Goal: Task Accomplishment & Management: Use online tool/utility

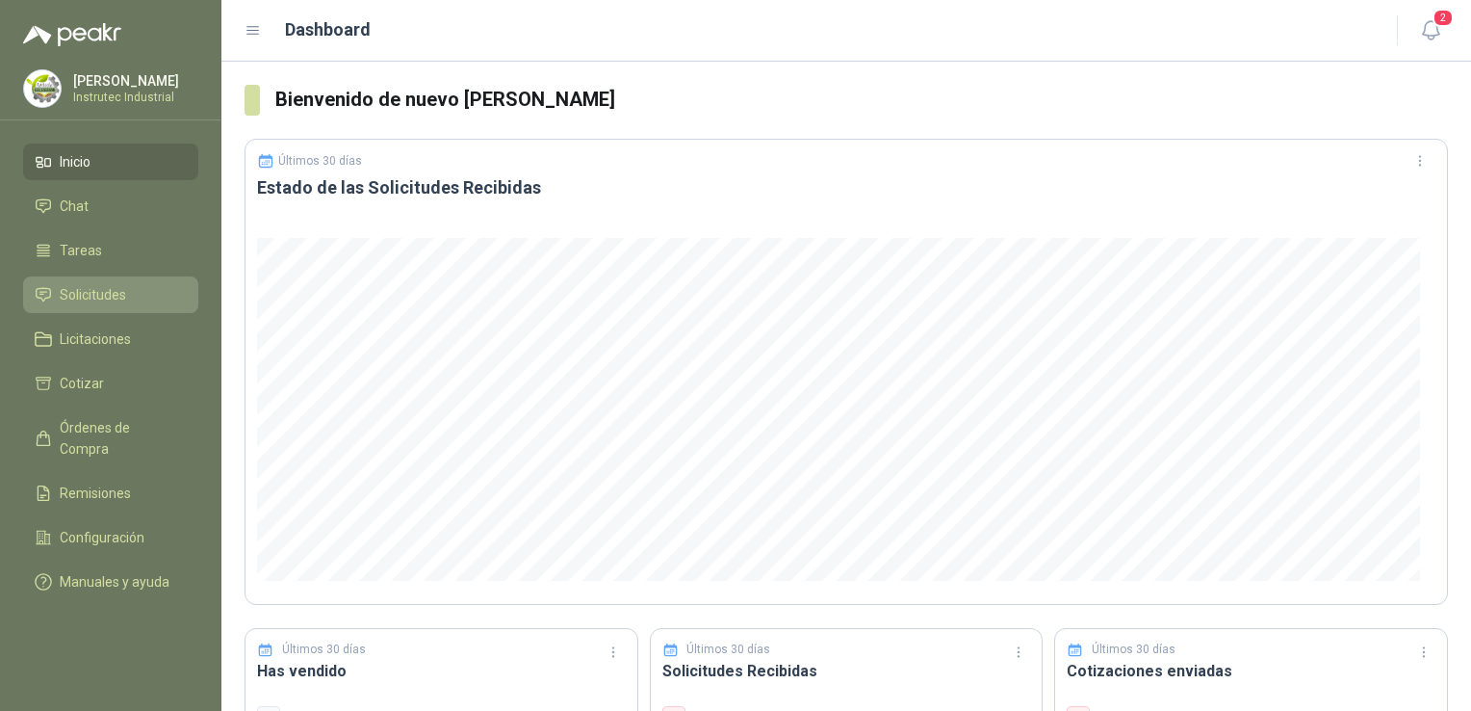
click at [107, 283] on link "Solicitudes" at bounding box center [110, 294] width 175 height 37
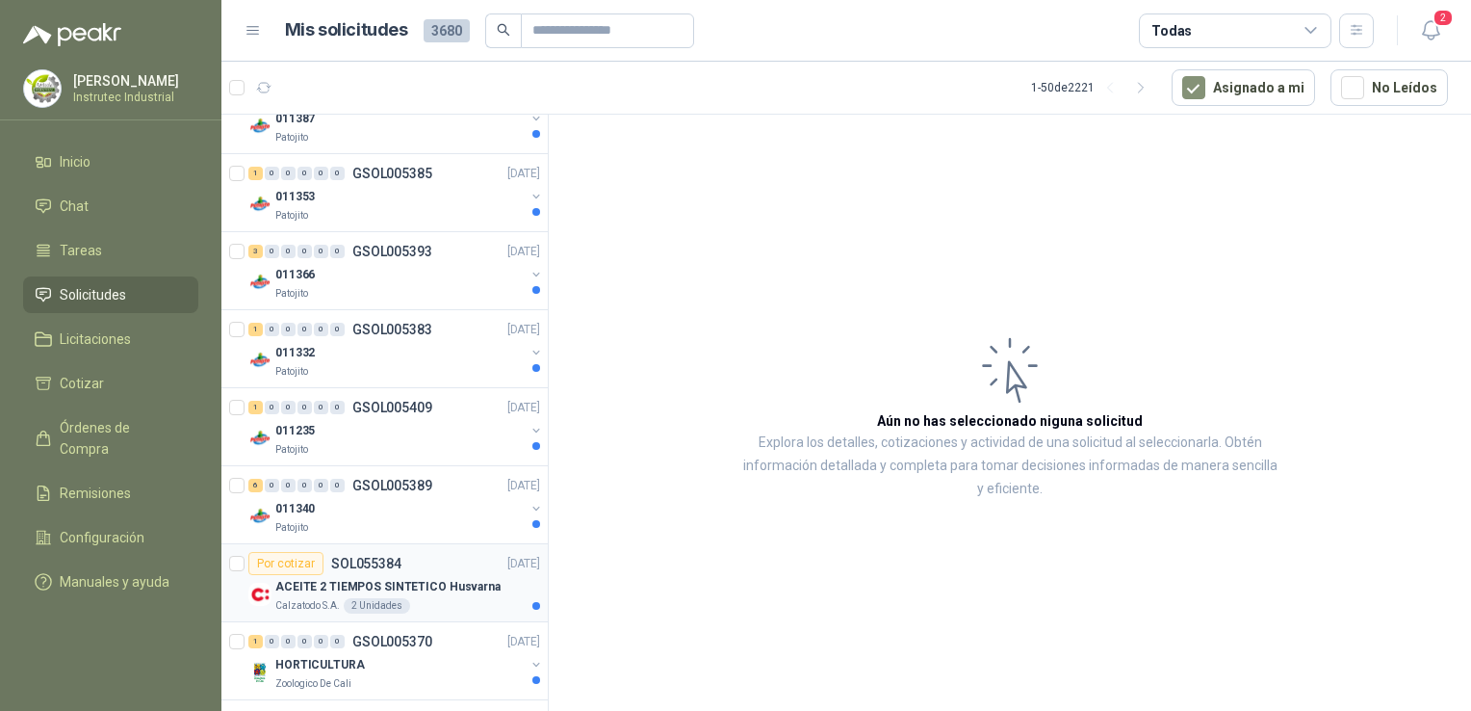
scroll to position [385, 0]
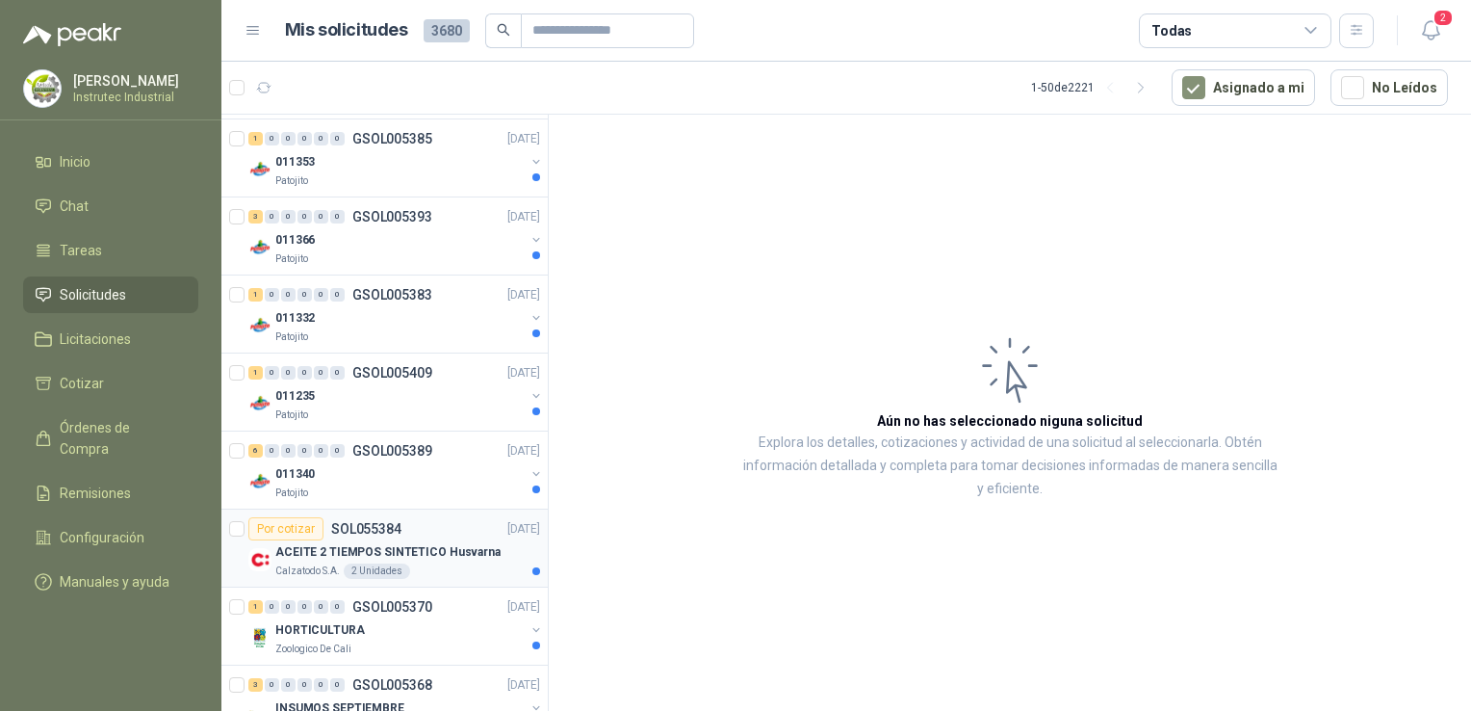
click at [458, 573] on div "Calzatodo S.A. 2 Unidades" at bounding box center [407, 570] width 265 height 15
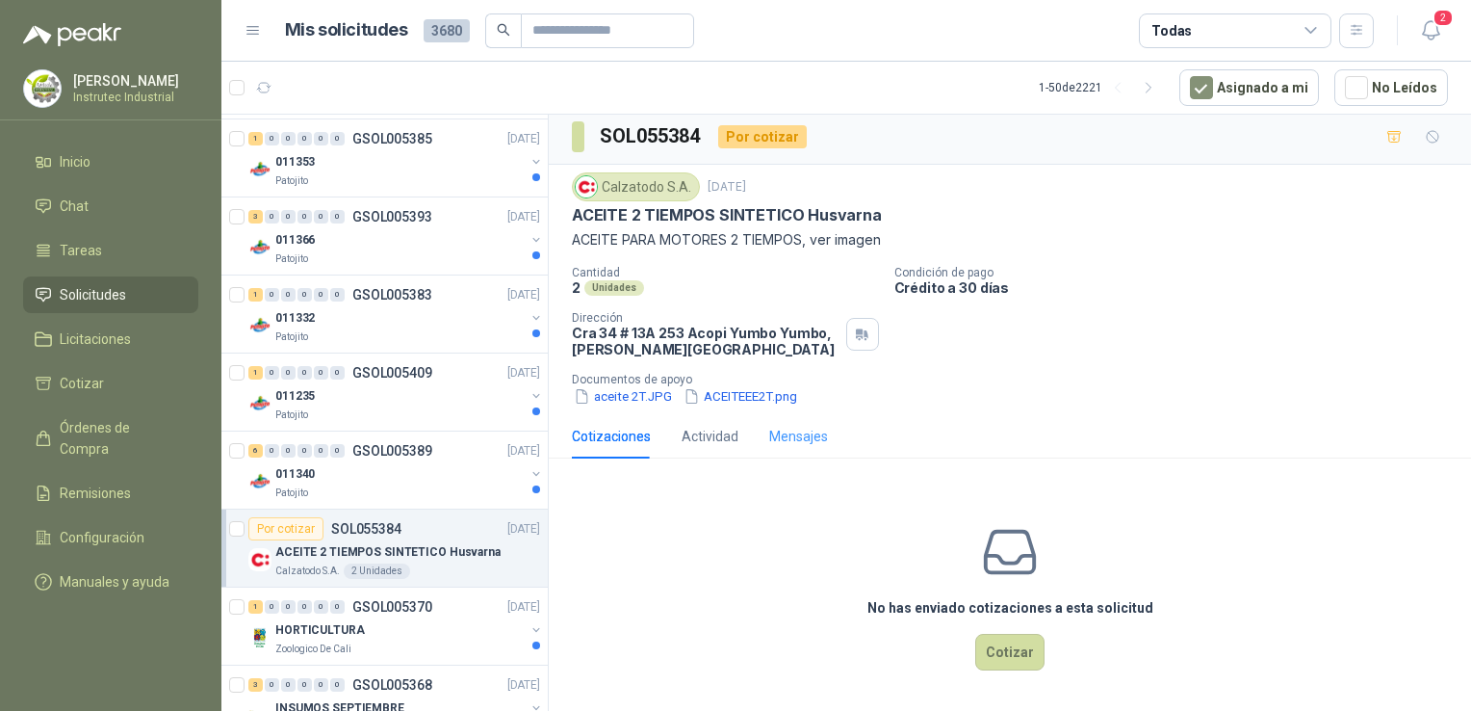
scroll to position [6, 0]
click at [585, 395] on icon "button" at bounding box center [582, 395] width 16 height 16
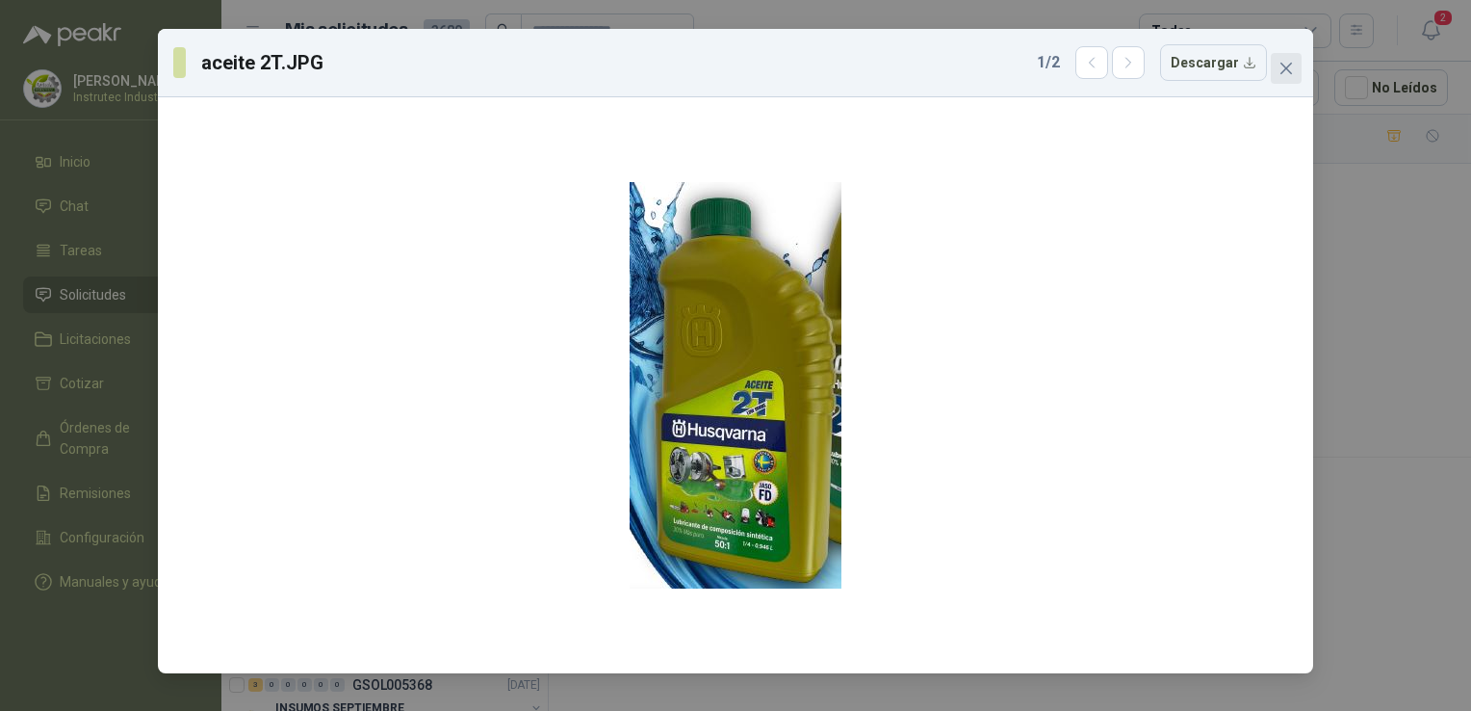
click at [1291, 61] on icon "close" at bounding box center [1286, 68] width 15 height 15
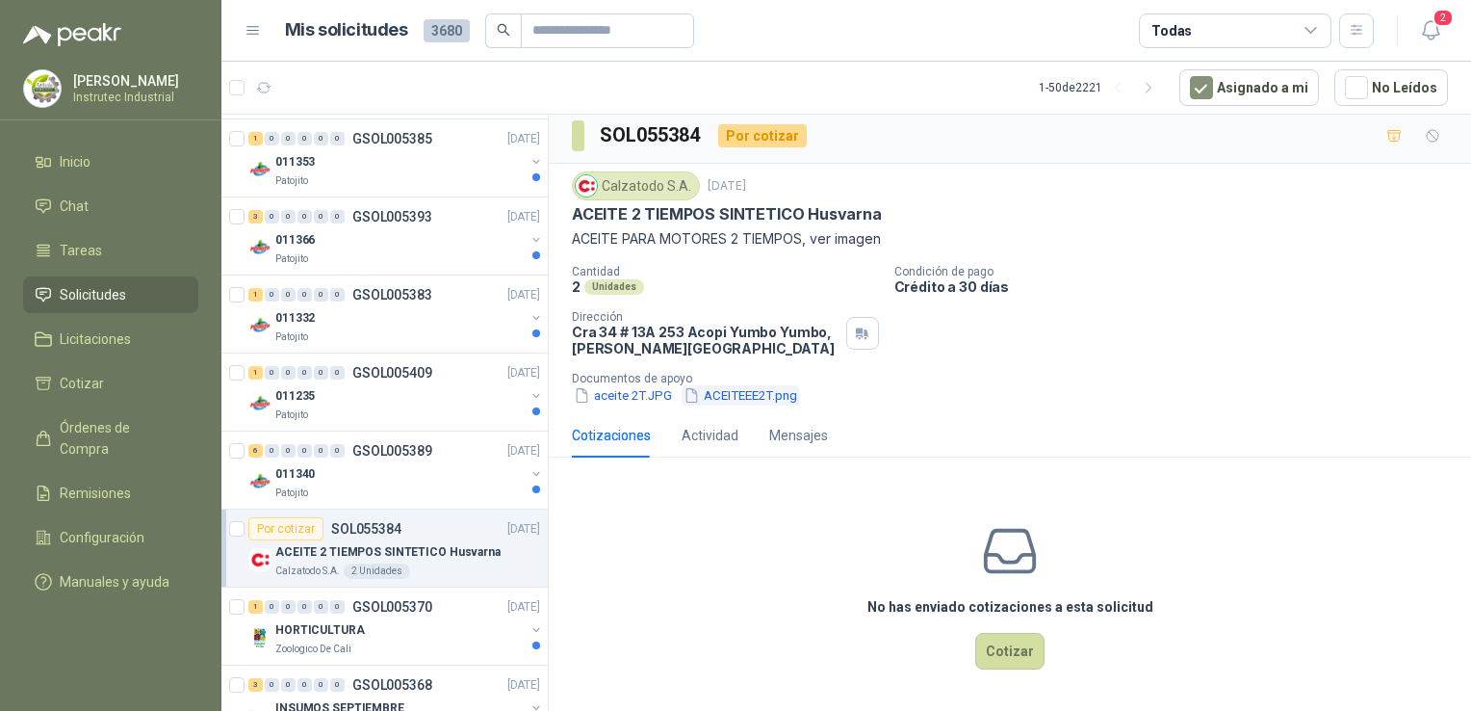
click at [730, 391] on button "ACEITEEE2T.png" at bounding box center [740, 395] width 117 height 20
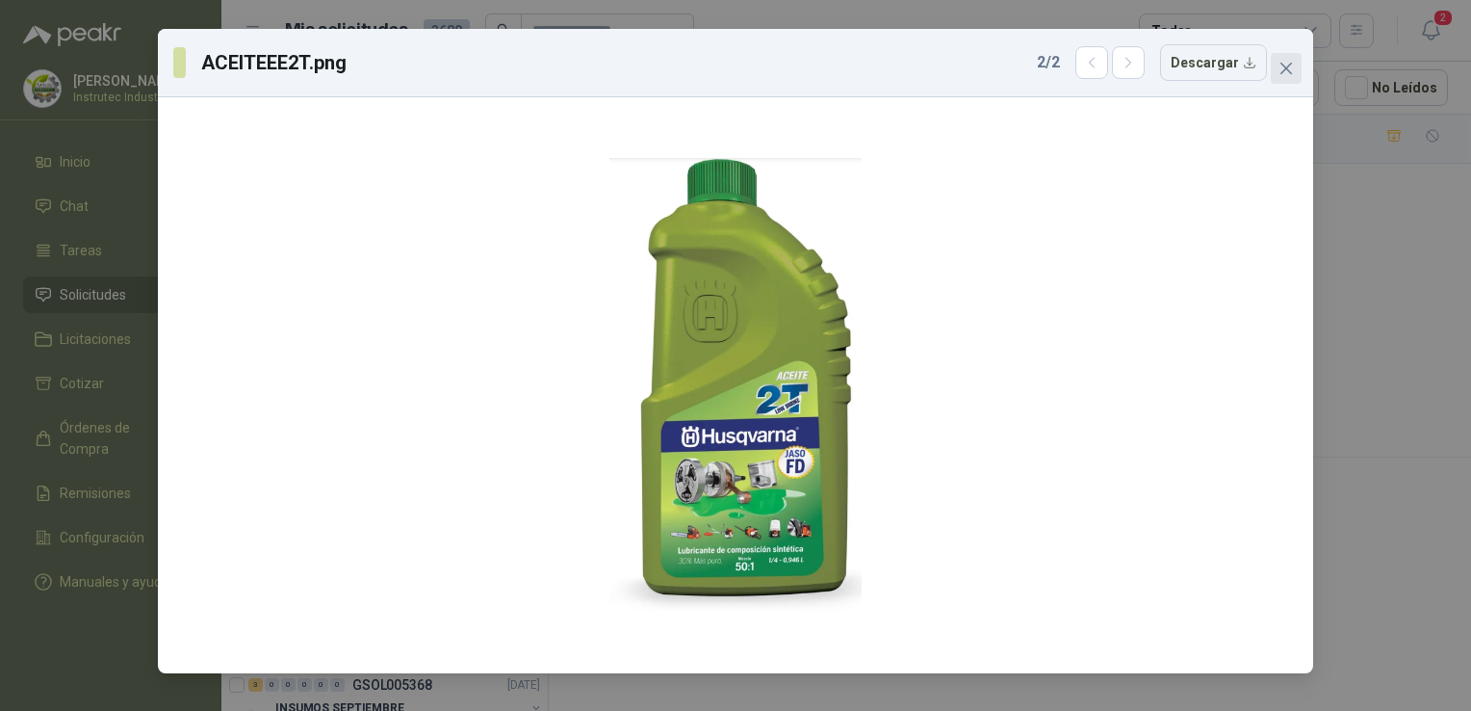
click at [1282, 66] on icon "close" at bounding box center [1286, 68] width 15 height 15
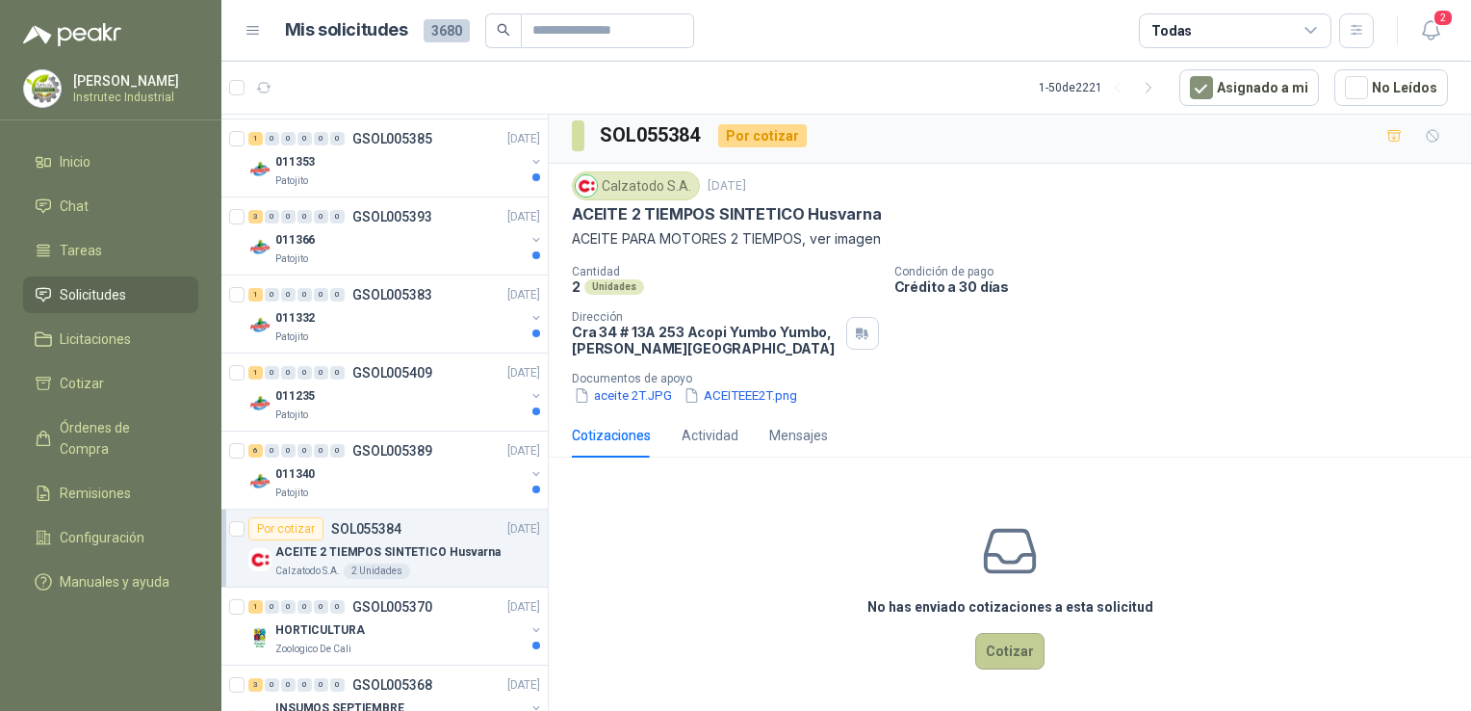
click at [1017, 641] on button "Cotizar" at bounding box center [1009, 651] width 69 height 37
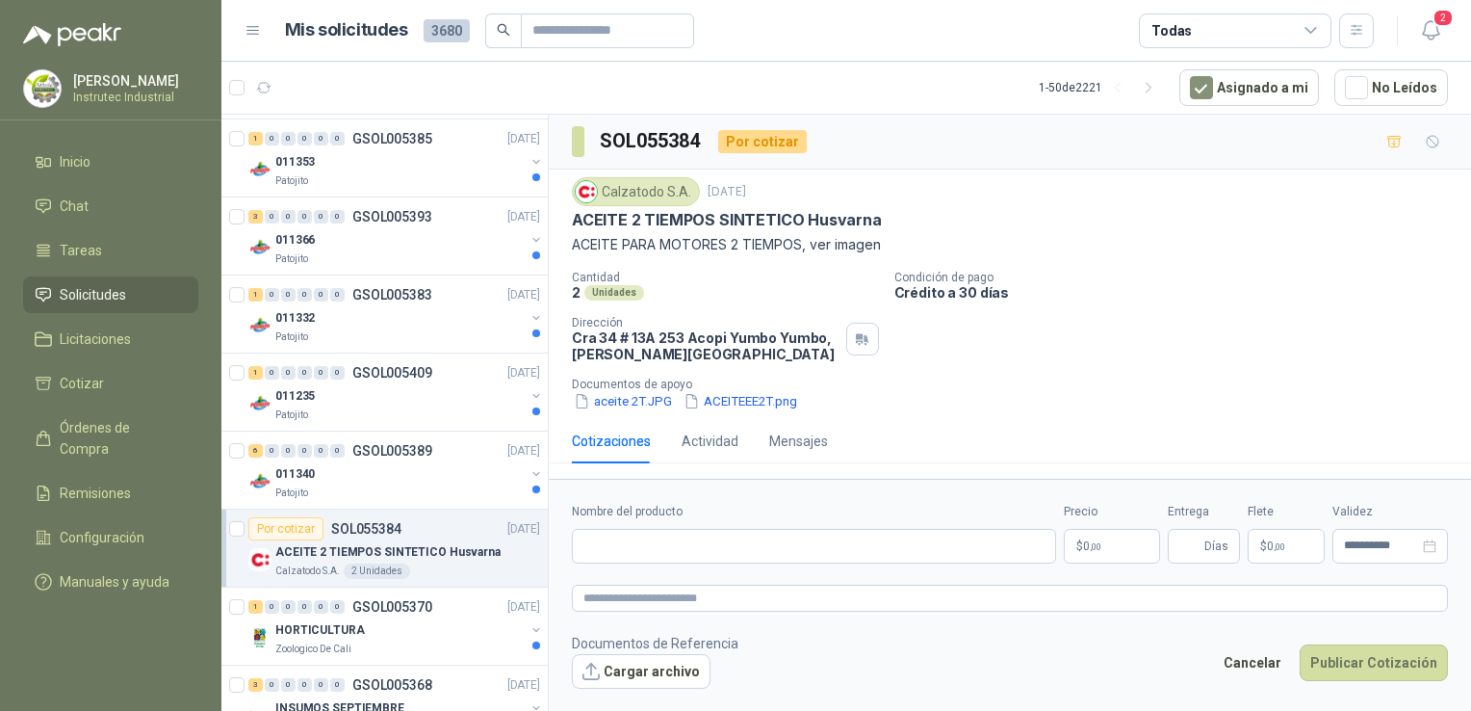
scroll to position [0, 0]
click at [693, 551] on input "Nombre del producto" at bounding box center [814, 546] width 484 height 35
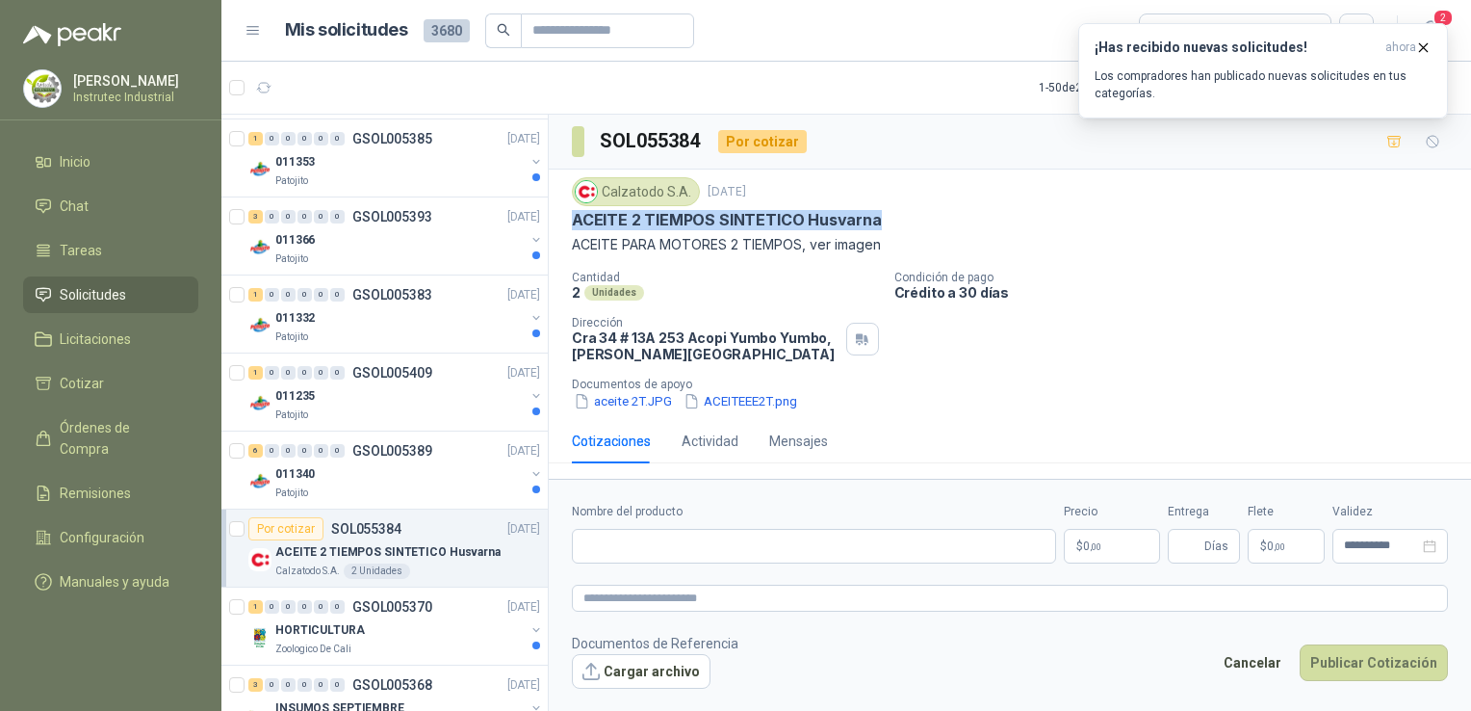
drag, startPoint x: 875, startPoint y: 220, endPoint x: 576, endPoint y: 213, distance: 299.5
click at [576, 213] on div "ACEITE 2 TIEMPOS SINTETICO Husvarna" at bounding box center [1010, 220] width 876 height 20
copy p "ACEITE 2 TIEMPOS SINTETICO Husvarna"
click at [627, 538] on input "Nombre del producto" at bounding box center [814, 546] width 484 height 35
paste input "**********"
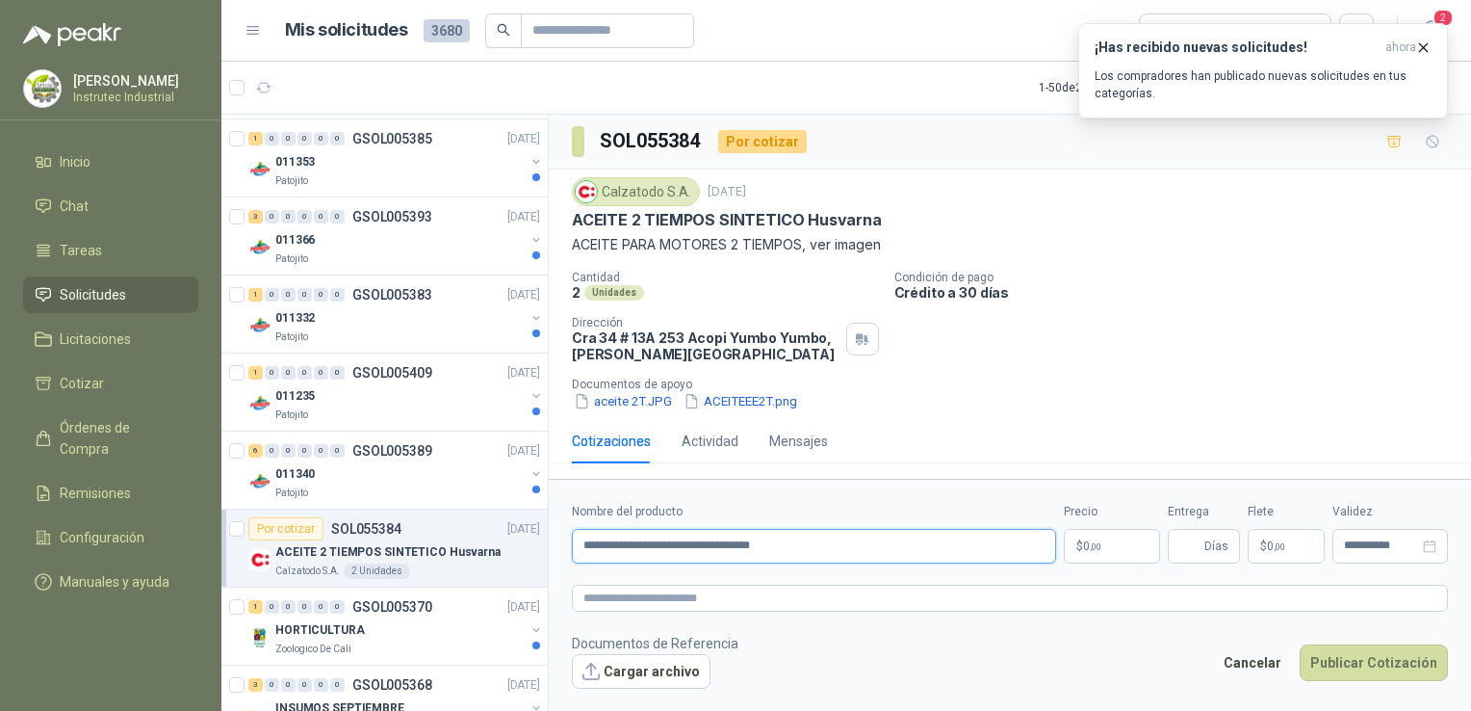
type input "**********"
click at [1118, 549] on p "$ 0 ,00" at bounding box center [1112, 546] width 96 height 35
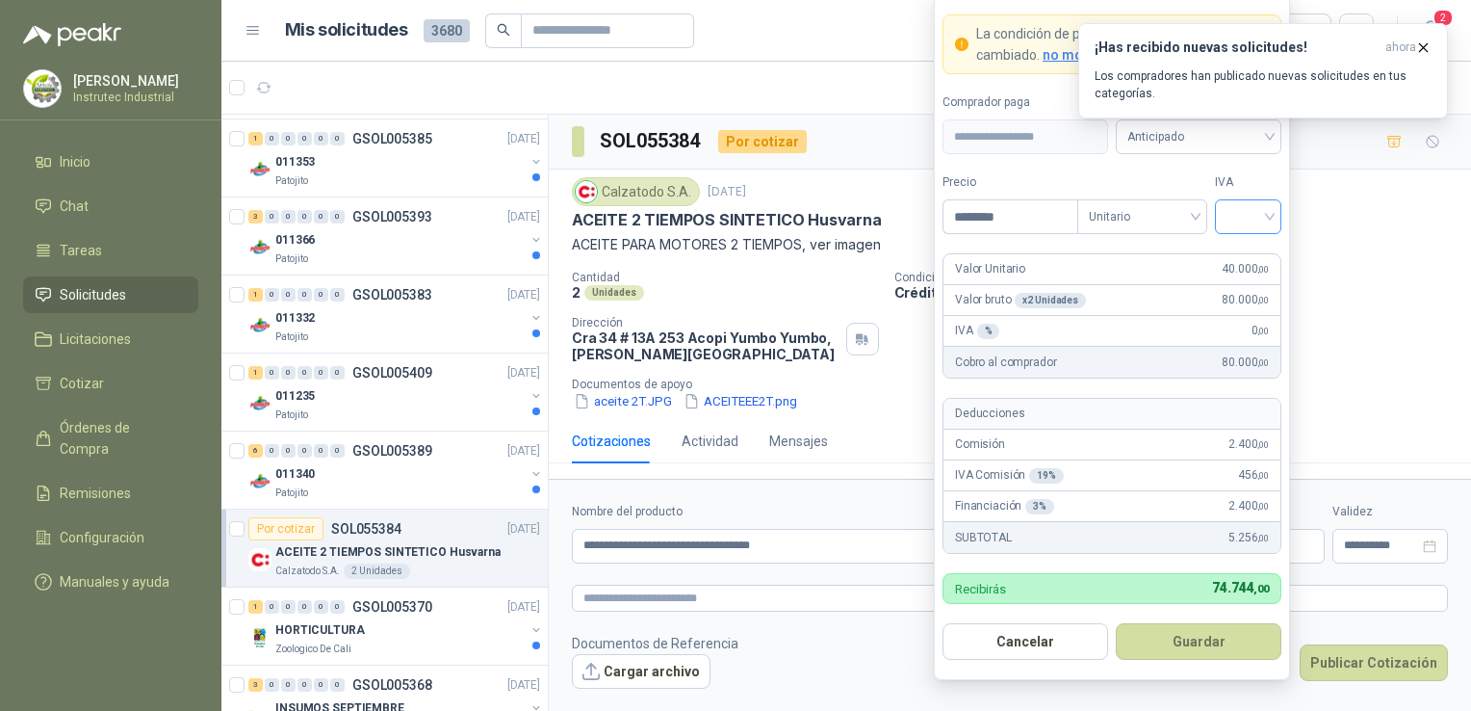
click at [1279, 225] on div at bounding box center [1248, 216] width 66 height 35
type input "********"
click at [1255, 318] on div "0%" at bounding box center [1248, 319] width 36 height 21
click at [1187, 641] on button "Guardar" at bounding box center [1199, 641] width 166 height 37
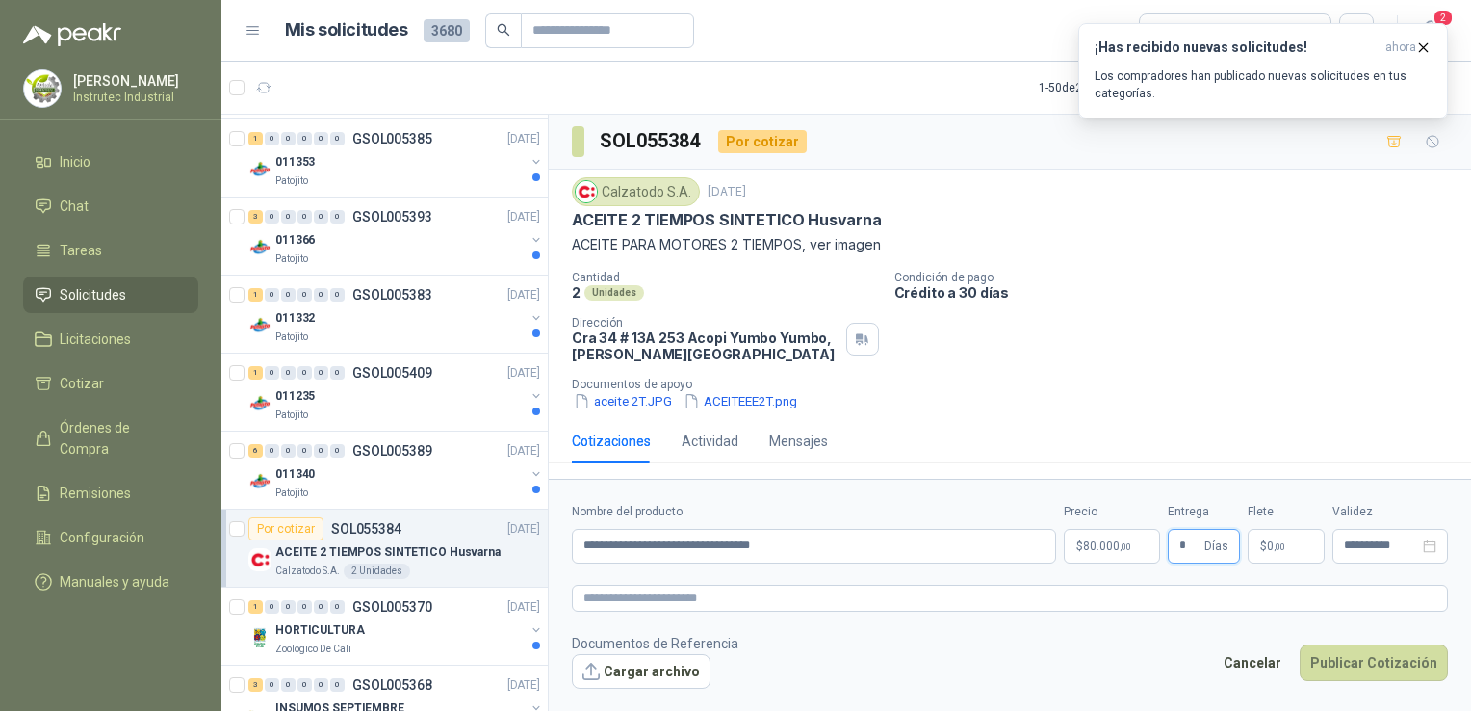
type input "*"
click at [1298, 363] on div "Cantidad 2 Unidades Condición de pago Crédito a 30 días Dirección [STREET_ADDRE…" at bounding box center [1010, 341] width 876 height 141
click at [1409, 659] on button "Publicar Cotización" at bounding box center [1374, 662] width 148 height 37
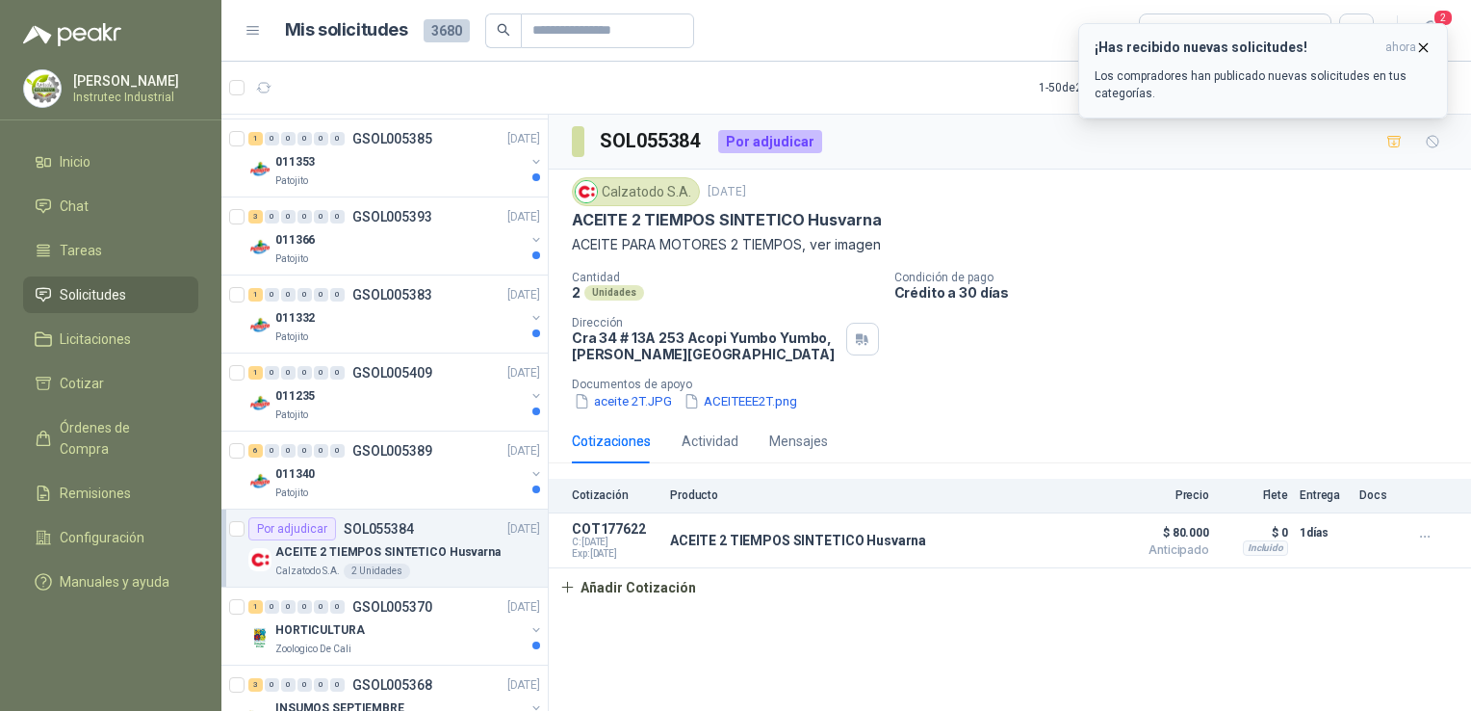
click at [1426, 48] on icon "button" at bounding box center [1423, 47] width 16 height 16
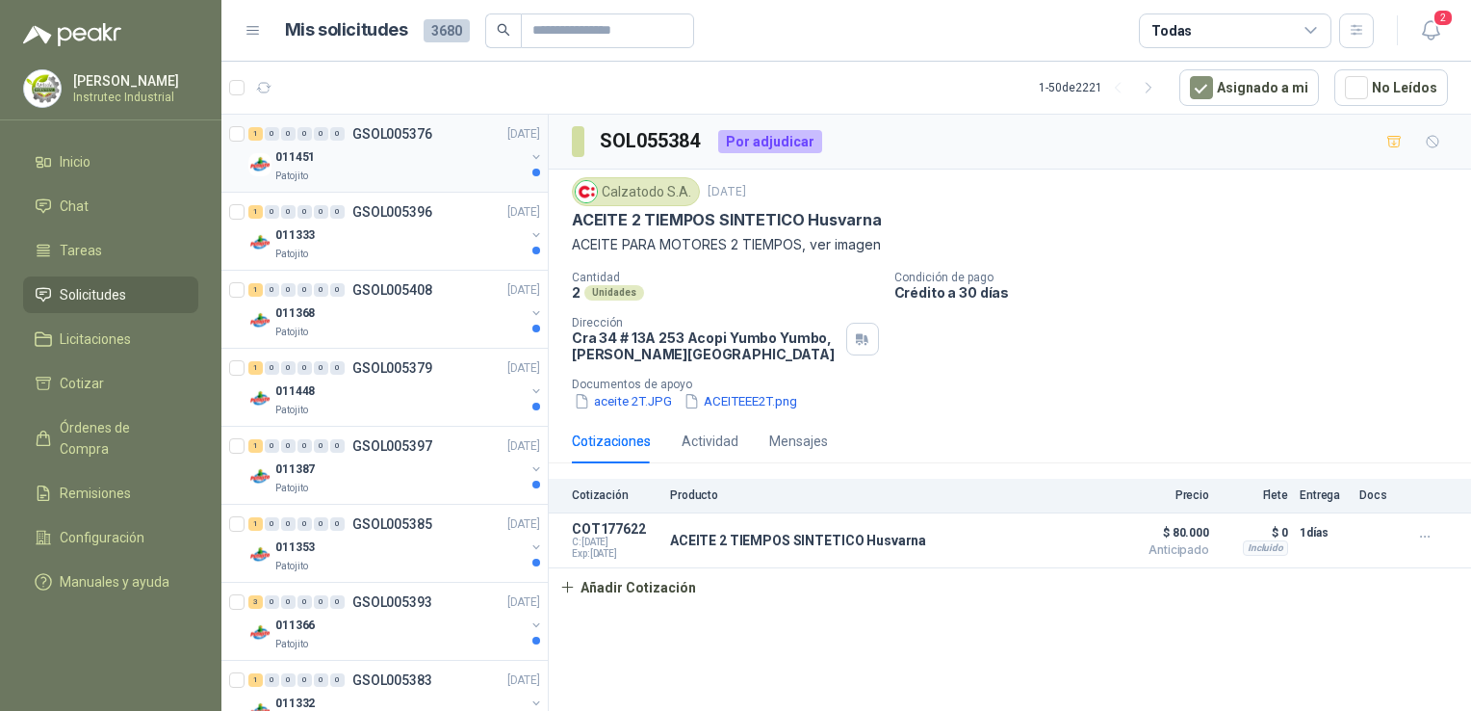
click at [379, 183] on div "1 0 0 0 0 0 GSOL005376 [DATE] 011451 Patojito" at bounding box center [384, 154] width 326 height 78
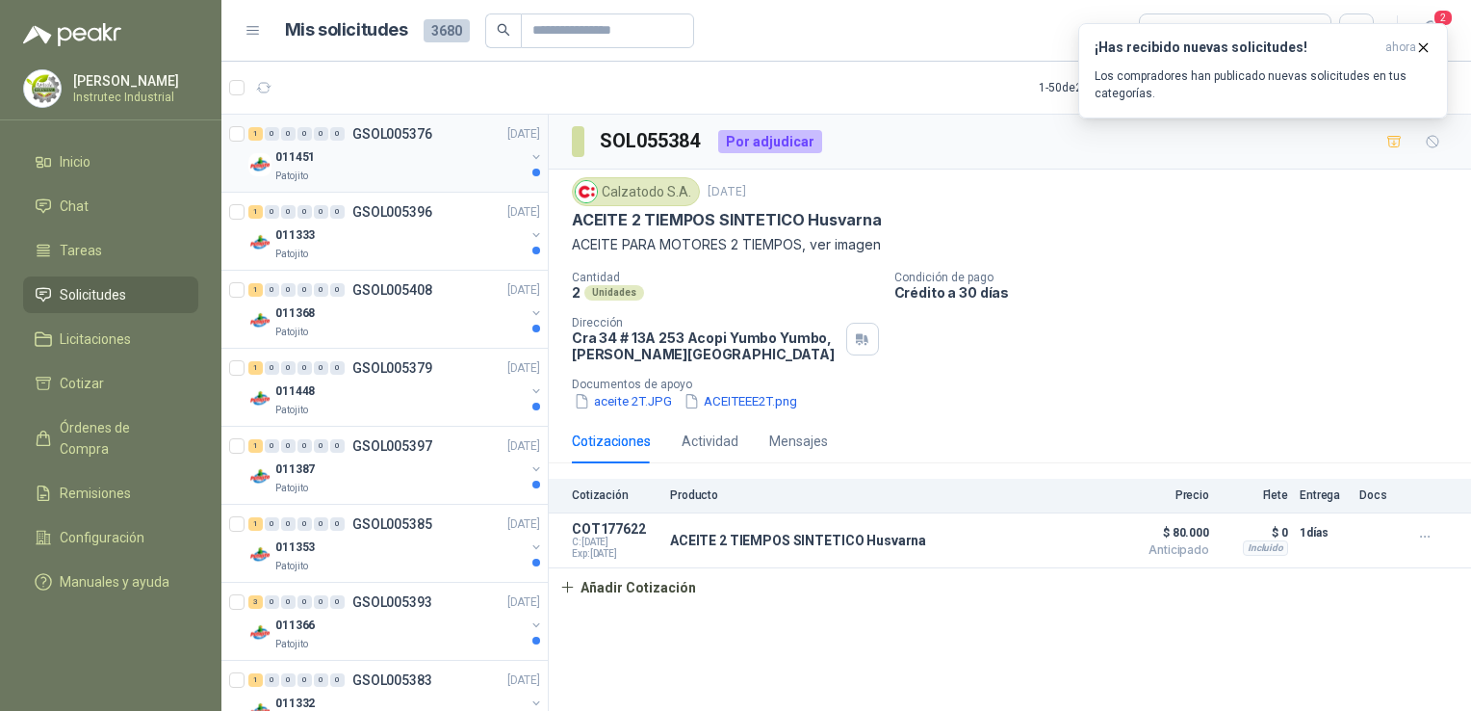
click at [425, 160] on div "011451" at bounding box center [399, 156] width 249 height 23
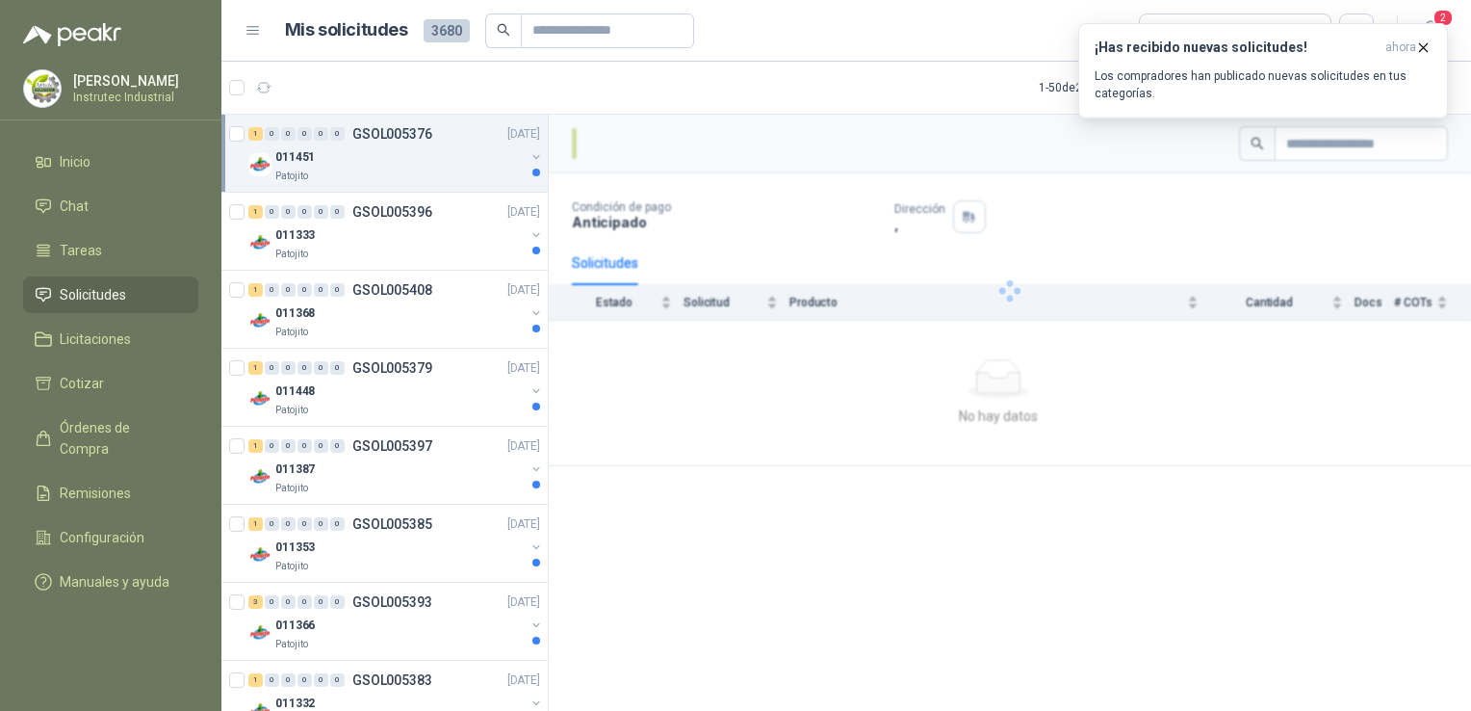
click at [425, 160] on div "011451" at bounding box center [399, 156] width 249 height 23
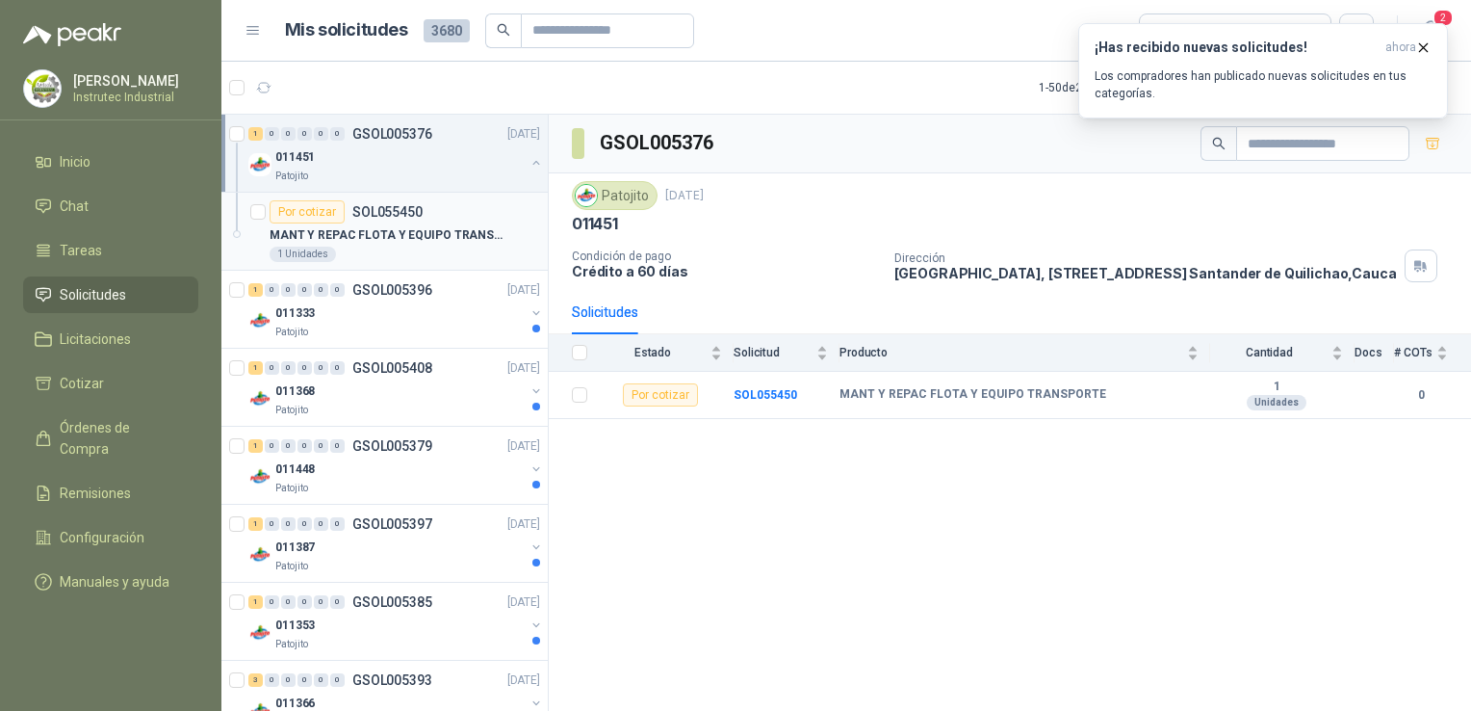
click at [378, 250] on div "1 Unidades" at bounding box center [405, 253] width 271 height 15
click at [366, 310] on div "011333" at bounding box center [399, 312] width 249 height 23
